Goal: Check status: Check status

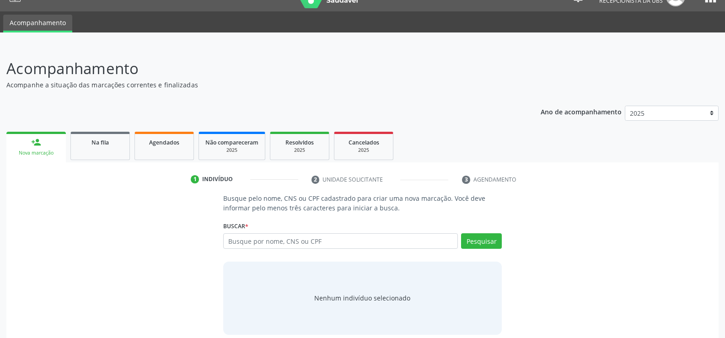
scroll to position [27, 0]
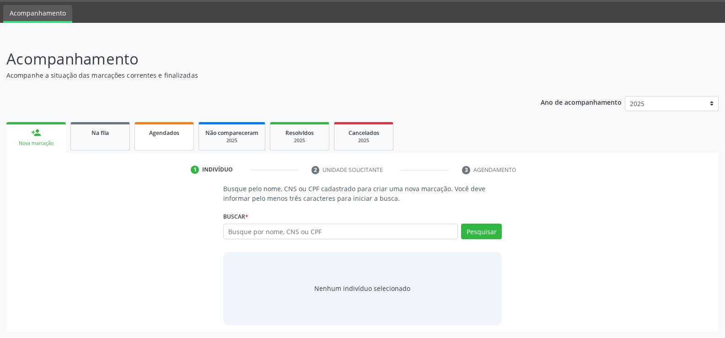
click at [155, 133] on span "Agendados" at bounding box center [164, 133] width 30 height 8
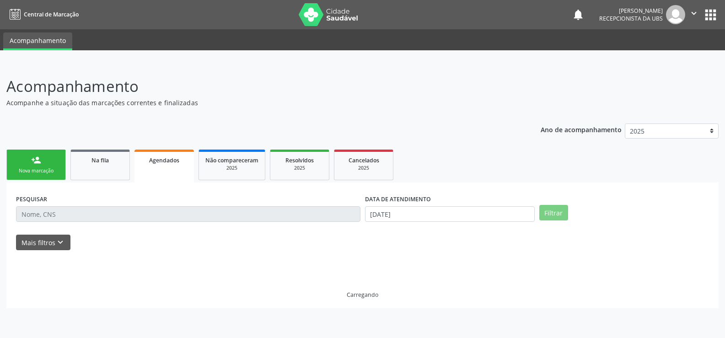
scroll to position [0, 0]
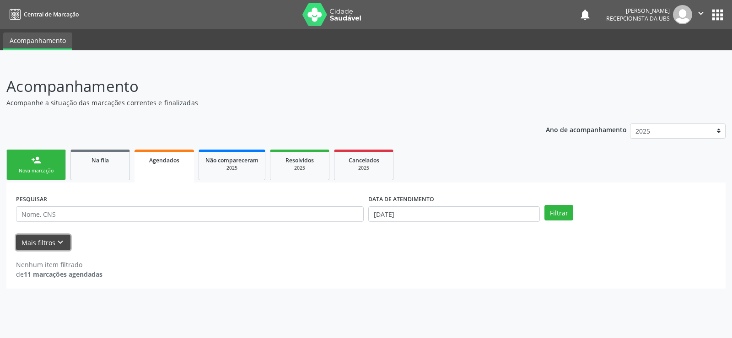
click at [57, 248] on icon "keyboard_arrow_down" at bounding box center [60, 242] width 10 height 10
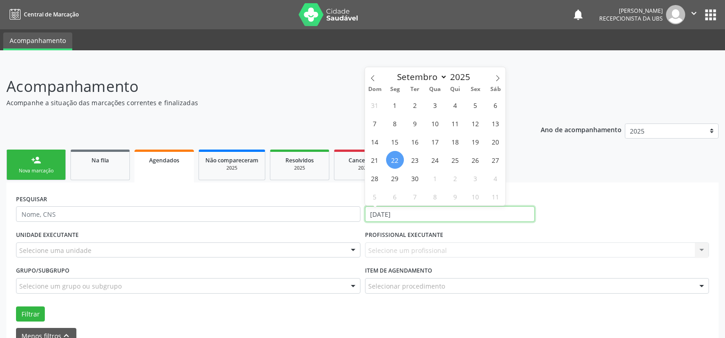
click at [423, 211] on input "[DATE]" at bounding box center [450, 214] width 170 height 16
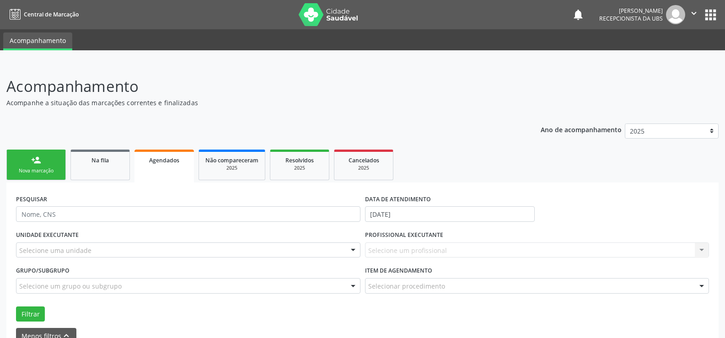
click at [81, 266] on div "Grupo/Subgrupo Selecione um grupo ou subgrupo Todos os grupos e subgrupos 01 - …" at bounding box center [188, 278] width 345 height 29
click at [40, 311] on button "Filtrar" at bounding box center [30, 315] width 29 height 16
click at [50, 334] on button "Menos filtros keyboard_arrow_up" at bounding box center [46, 336] width 60 height 16
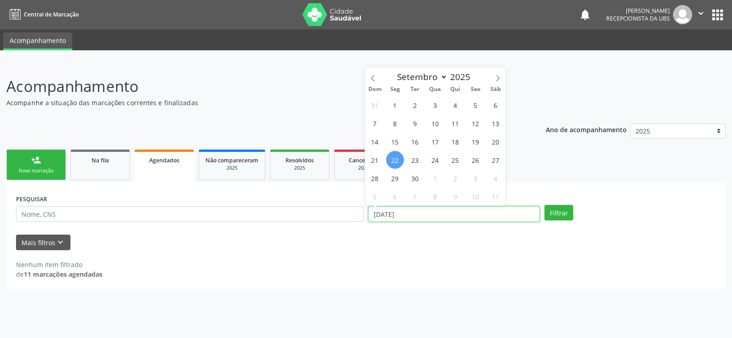
click at [435, 215] on input "[DATE]" at bounding box center [454, 214] width 172 height 16
click at [417, 178] on span "30" at bounding box center [415, 178] width 18 height 18
type input "[DATE]"
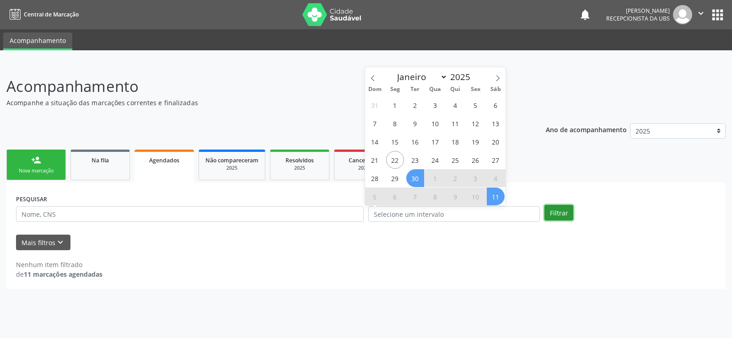
click at [561, 207] on button "Filtrar" at bounding box center [558, 213] width 29 height 16
